Goal: Information Seeking & Learning: Understand process/instructions

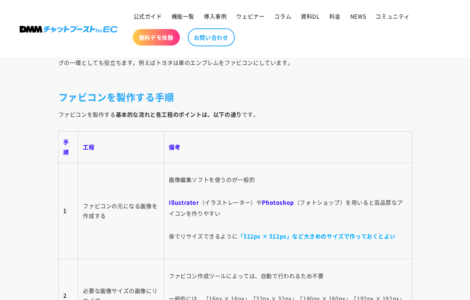
scroll to position [2436, 0]
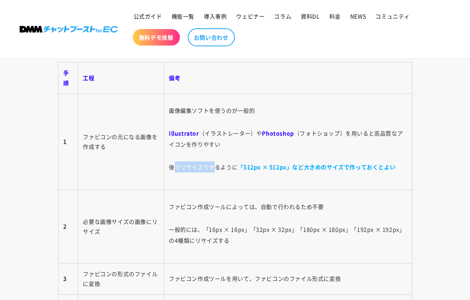
drag, startPoint x: 178, startPoint y: 165, endPoint x: 217, endPoint y: 165, distance: 39.3
click at [217, 165] on p "後でリサイズできるように 「512px × 512px」など大きめのサイズで作っておくとよい" at bounding box center [288, 166] width 238 height 11
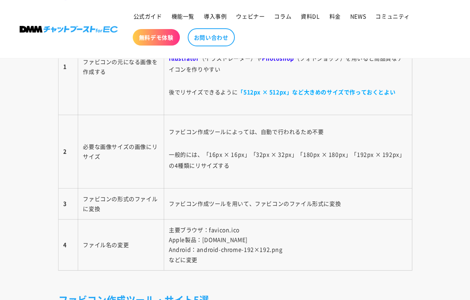
scroll to position [2593, 0]
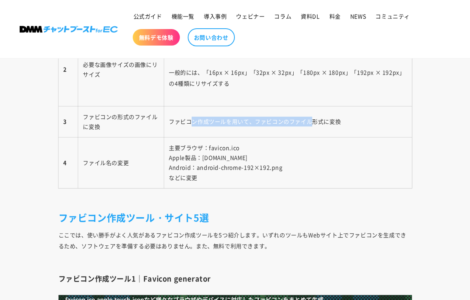
drag, startPoint x: 194, startPoint y: 120, endPoint x: 315, endPoint y: 123, distance: 121.8
click at [315, 123] on td "ファビコン作成ツールを用いて、ファビコンのファイル形式に変換" at bounding box center [288, 121] width 248 height 31
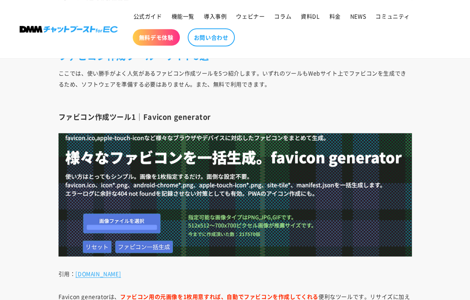
scroll to position [2750, 0]
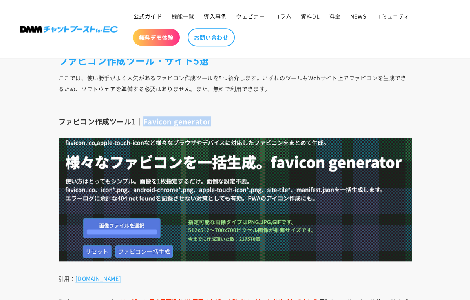
drag, startPoint x: 145, startPoint y: 119, endPoint x: 210, endPoint y: 122, distance: 65.3
click at [210, 122] on h3 "ファビコン作成ツール1｜Favicon generator" at bounding box center [236, 121] width 354 height 9
copy h3 "Favicon generator"
